Goal: Information Seeking & Learning: Learn about a topic

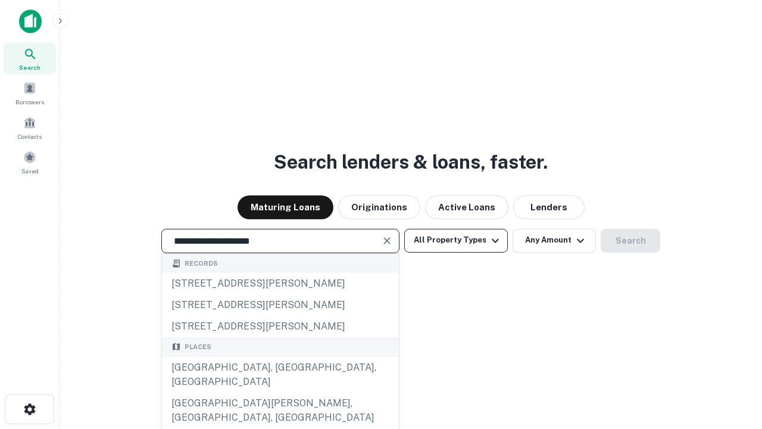
click at [280, 392] on div "[GEOGRAPHIC_DATA], [GEOGRAPHIC_DATA], [GEOGRAPHIC_DATA]" at bounding box center [280, 375] width 237 height 36
click at [456, 240] on button "All Property Types" at bounding box center [456, 241] width 104 height 24
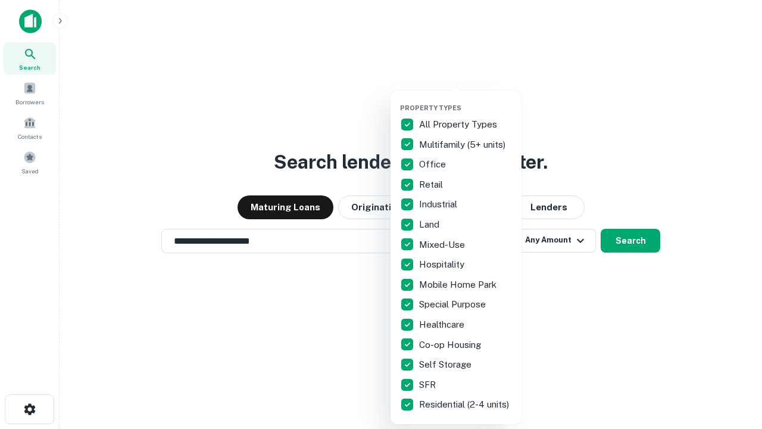
type input "**********"
click at [466, 100] on button "button" at bounding box center [465, 100] width 131 height 1
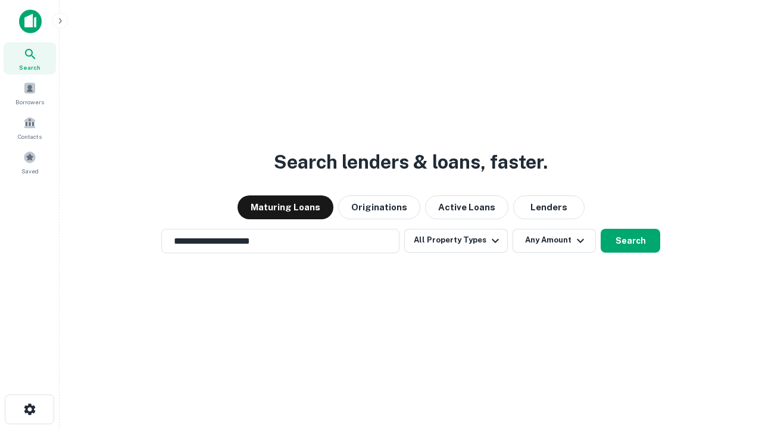
scroll to position [7, 144]
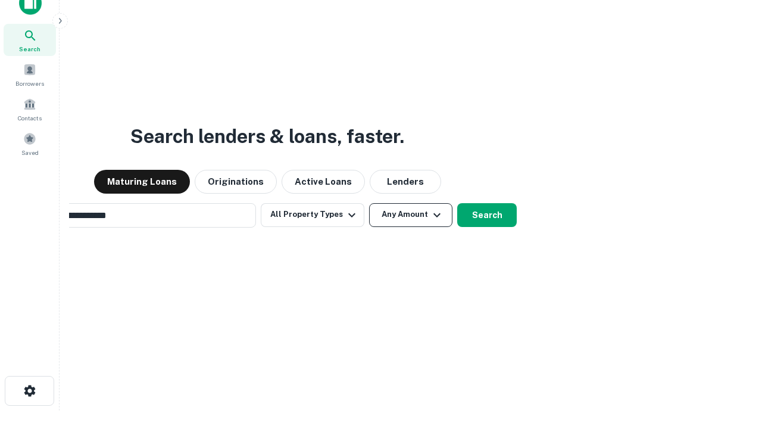
click at [369, 203] on button "Any Amount" at bounding box center [410, 215] width 83 height 24
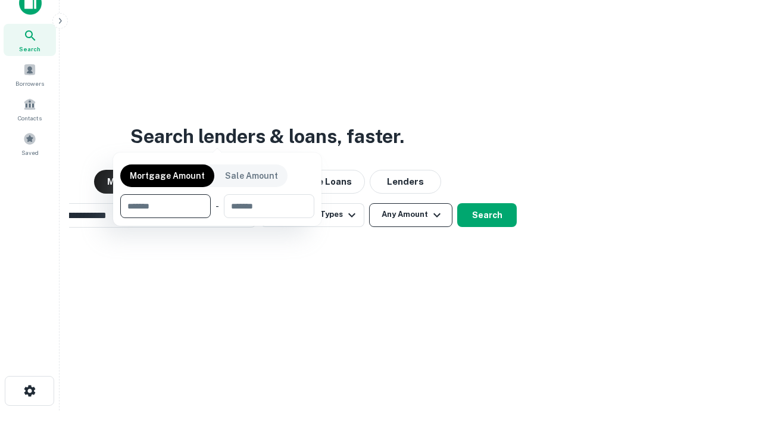
scroll to position [19, 0]
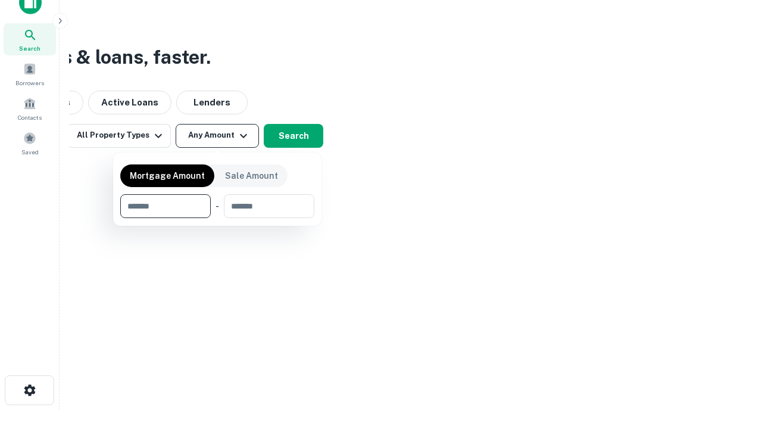
type input "*******"
click at [217, 218] on button "button" at bounding box center [217, 218] width 194 height 1
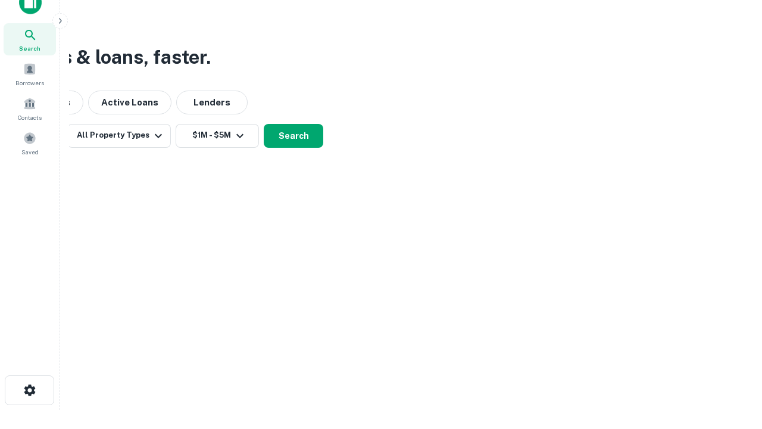
scroll to position [18, 0]
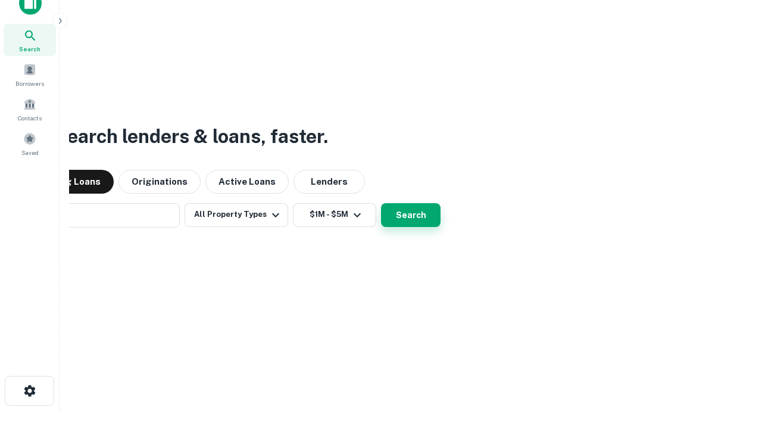
click at [381, 203] on button "Search" at bounding box center [411, 215] width 60 height 24
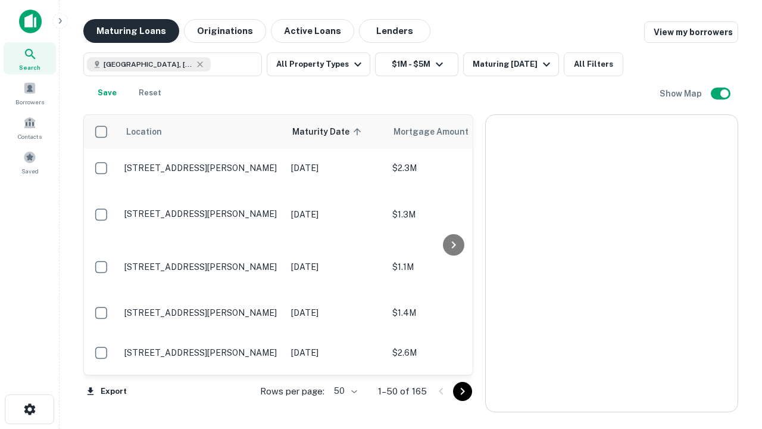
click at [131, 31] on button "Maturing Loans" at bounding box center [131, 31] width 96 height 24
